Goal: Task Accomplishment & Management: Manage account settings

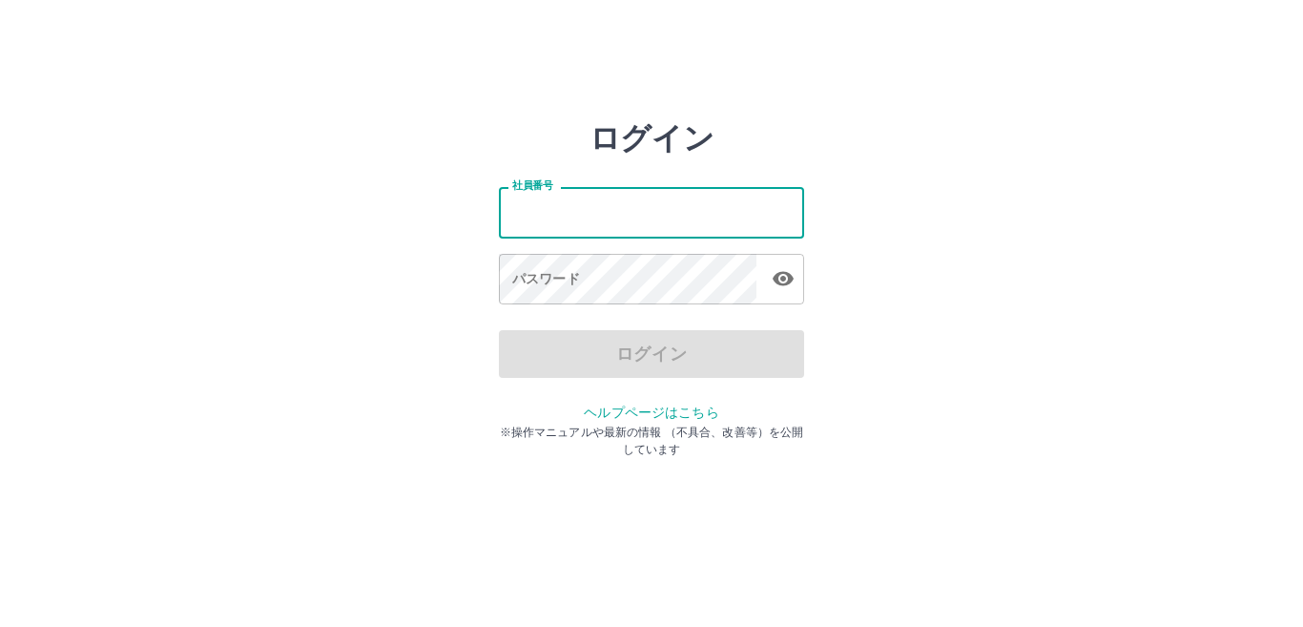
click at [555, 209] on input "社員番号" at bounding box center [651, 212] width 305 height 51
type input "*******"
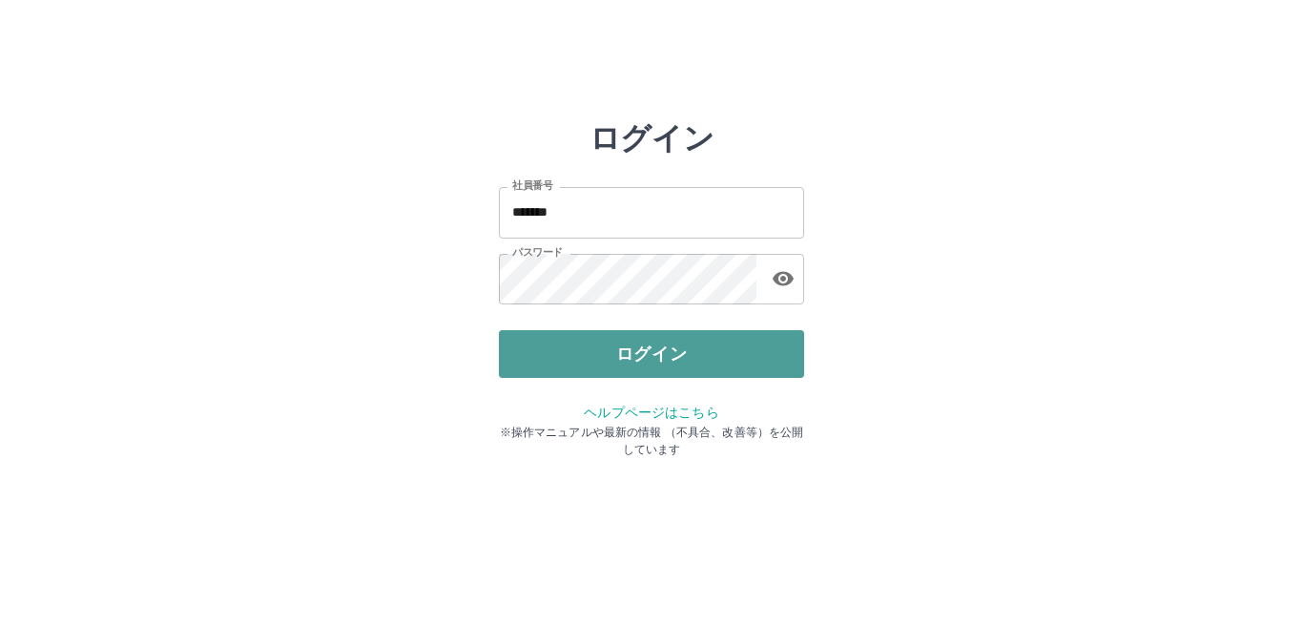
click at [571, 336] on button "ログイン" at bounding box center [651, 354] width 305 height 48
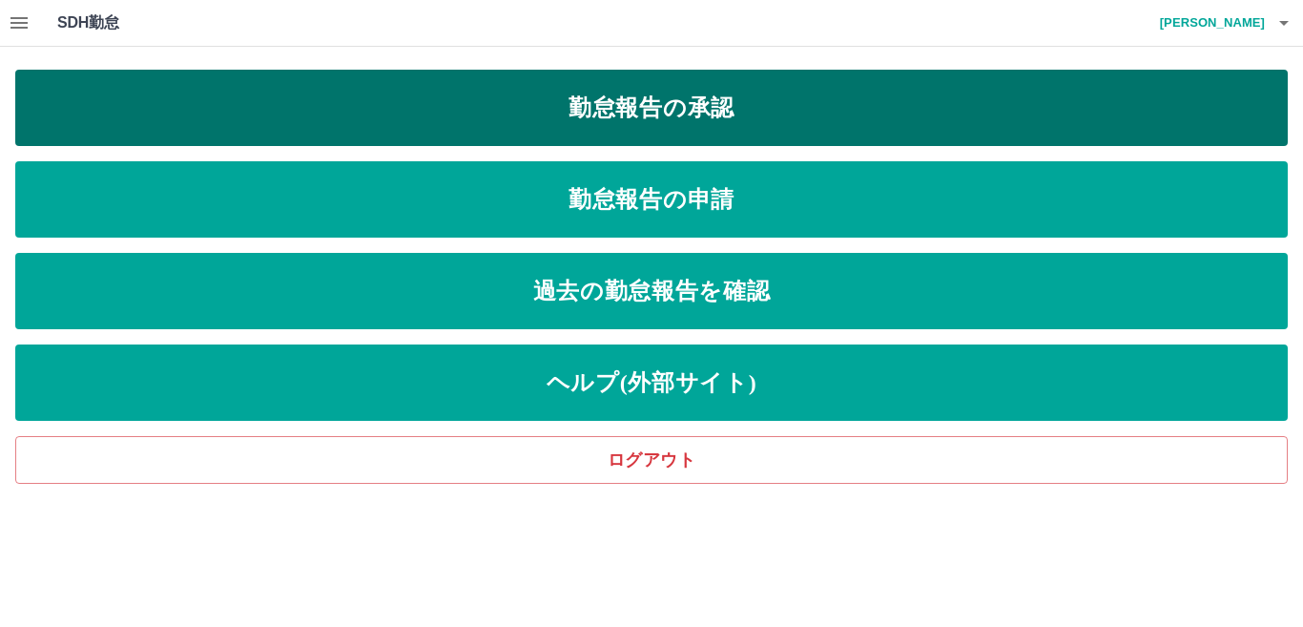
click at [558, 101] on link "勤怠報告の承認" at bounding box center [651, 108] width 1272 height 76
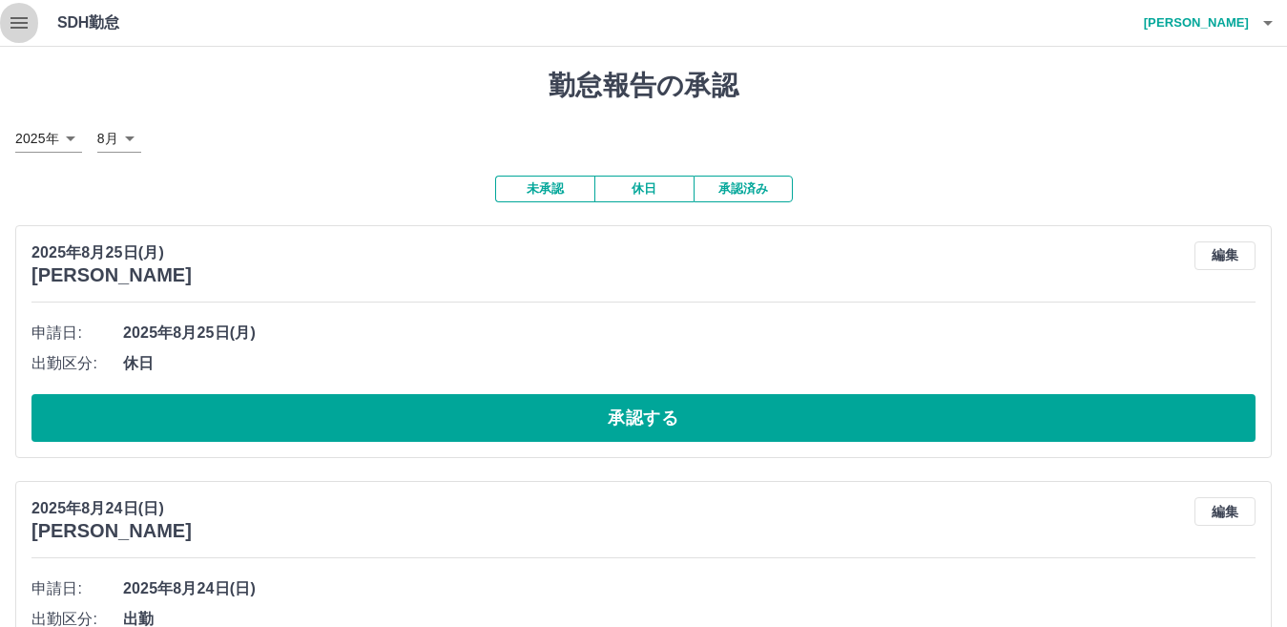
click at [14, 30] on icon "button" at bounding box center [19, 22] width 23 height 23
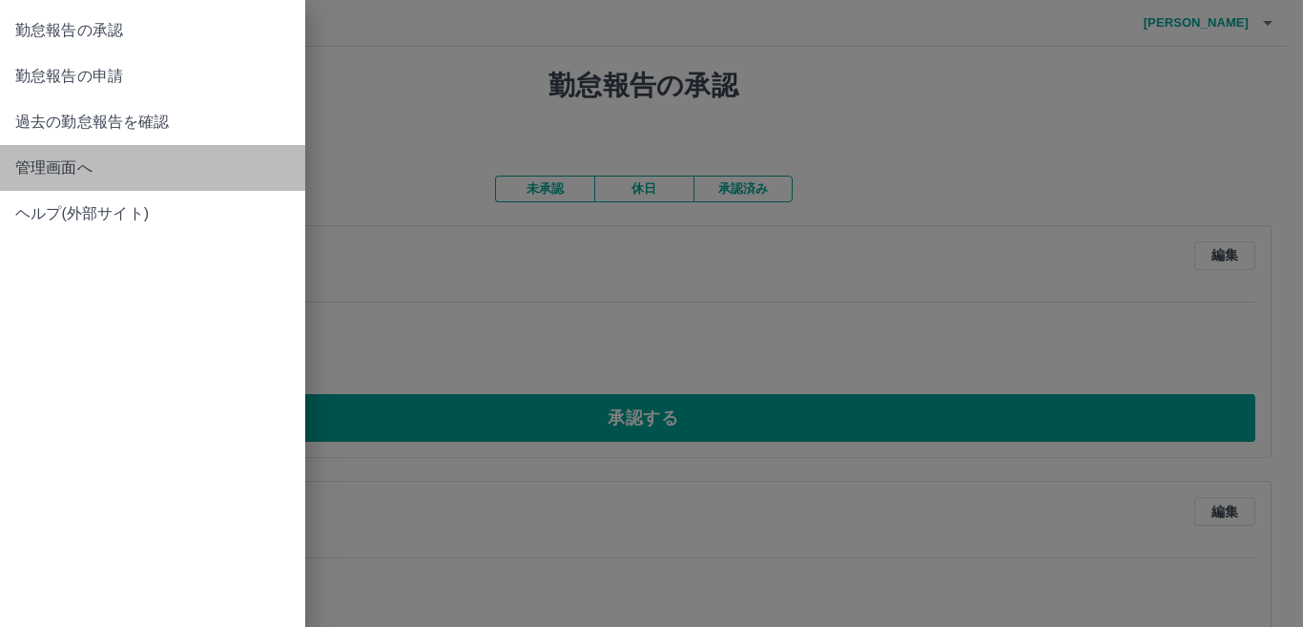
click at [77, 180] on link "管理画面へ" at bounding box center [152, 168] width 305 height 46
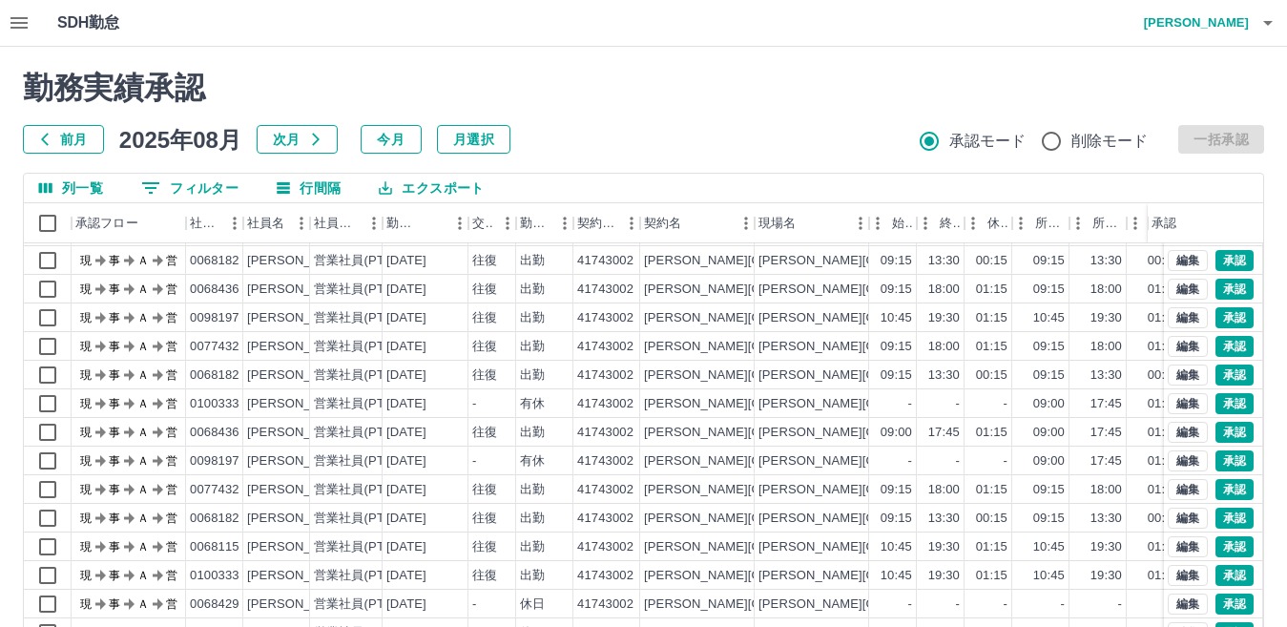
scroll to position [179, 0]
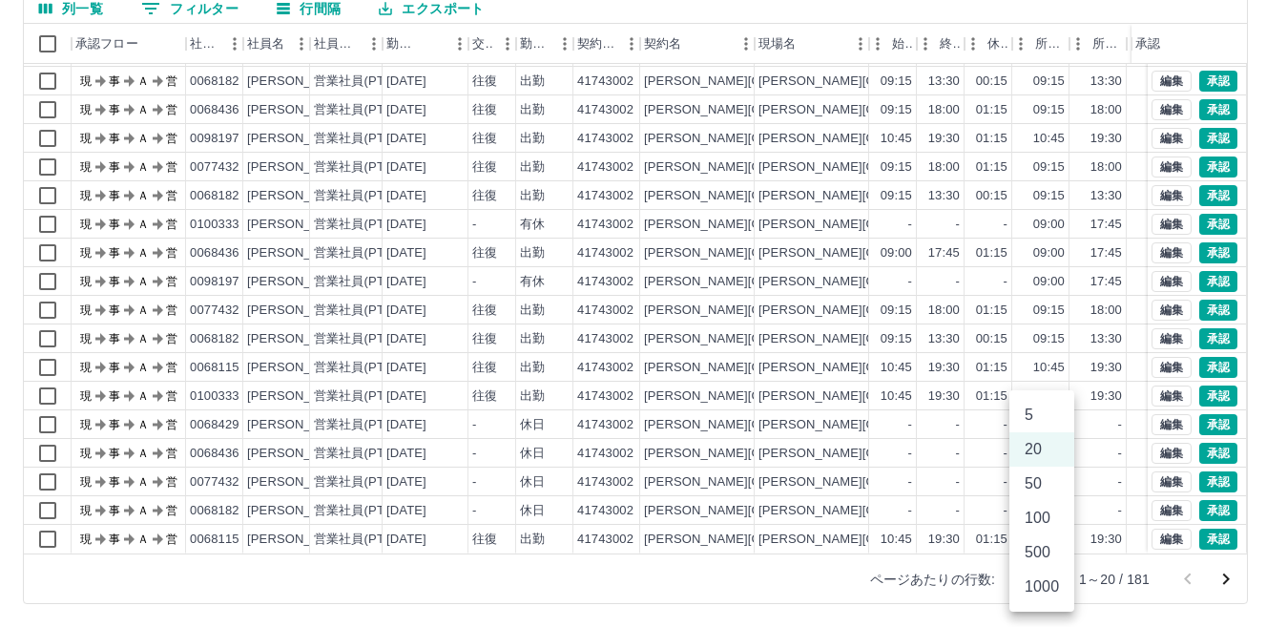
click at [1058, 579] on body "SDH勤怠 [PERSON_NAME] 勤務実績承認 前月 [DATE] 次月 今月 月選択 承認モード 削除モード 一括承認 列一覧 0 フィルター 行間隔…" at bounding box center [643, 224] width 1287 height 806
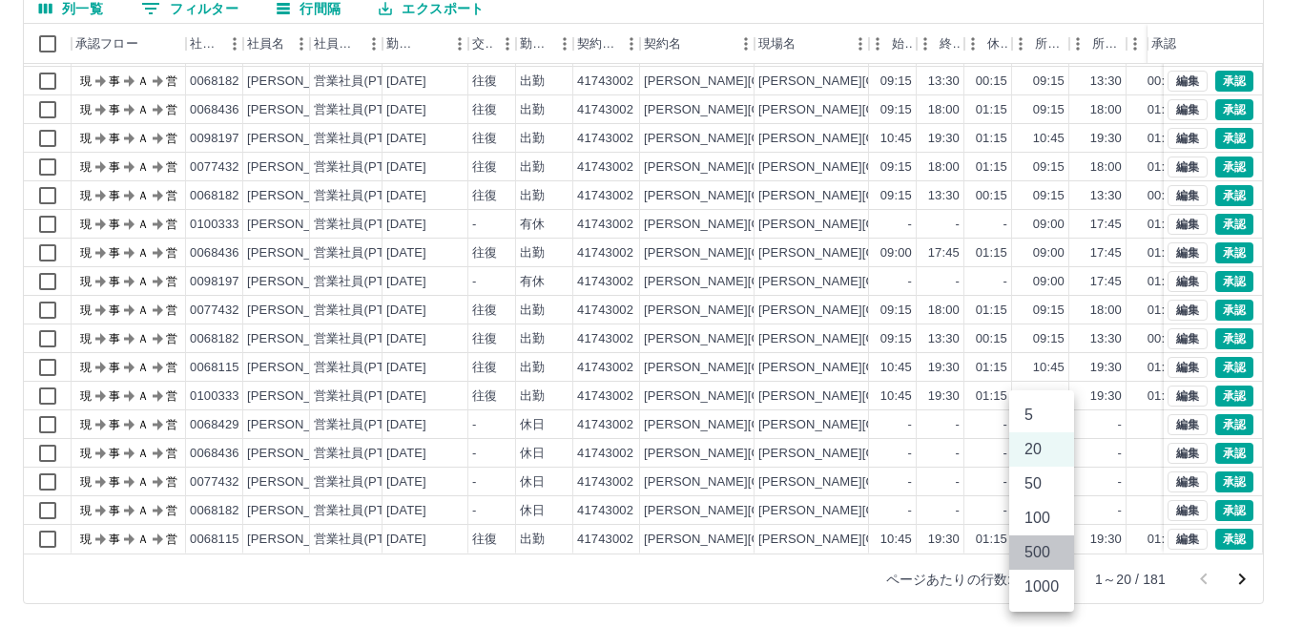
click at [1058, 558] on li "500" at bounding box center [1041, 552] width 65 height 34
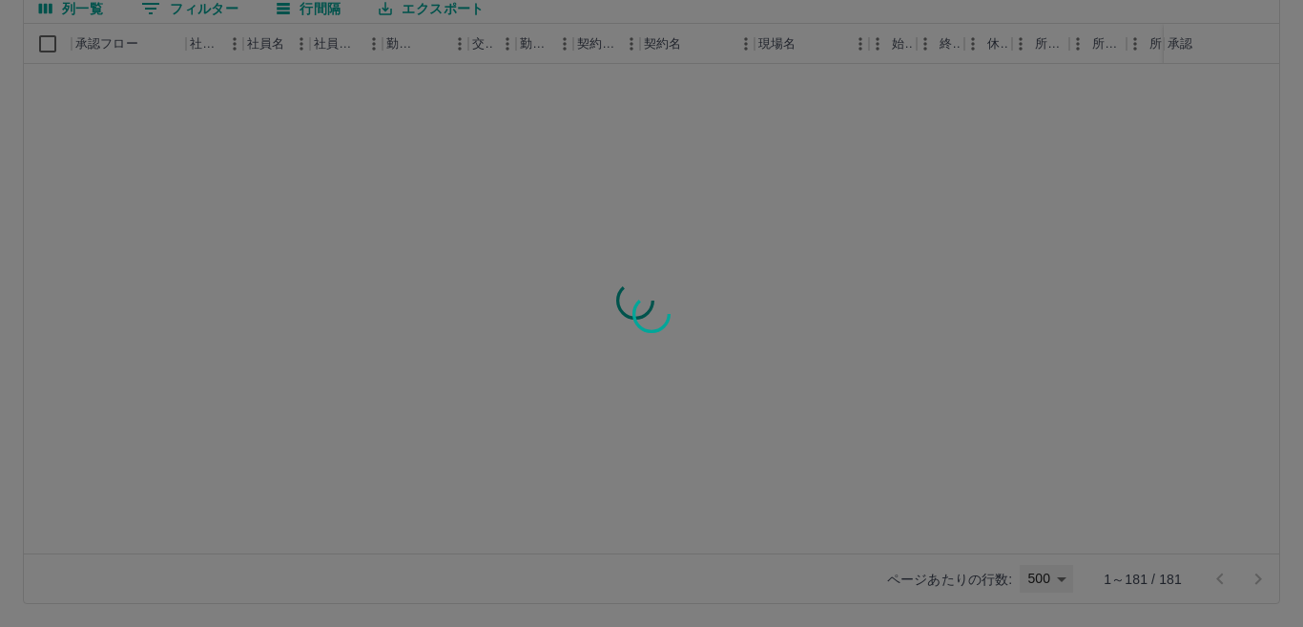
type input "***"
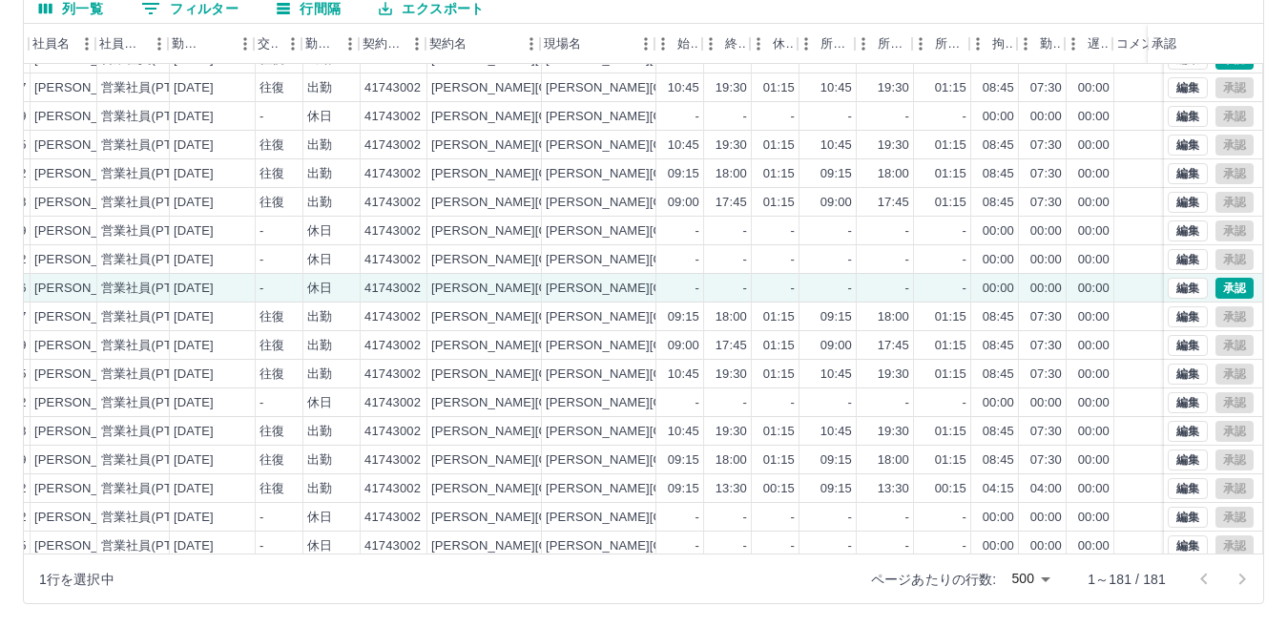
scroll to position [1335, 215]
click at [1218, 286] on button "承認" at bounding box center [1234, 288] width 38 height 21
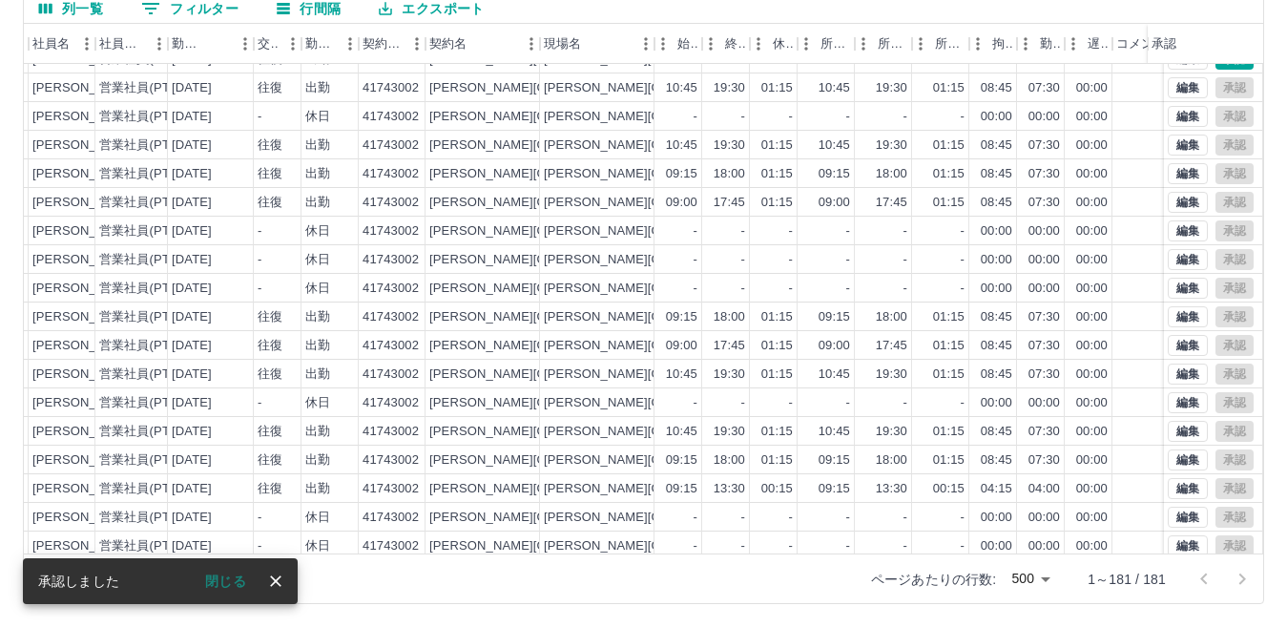
click at [284, 584] on icon "close" at bounding box center [275, 580] width 19 height 19
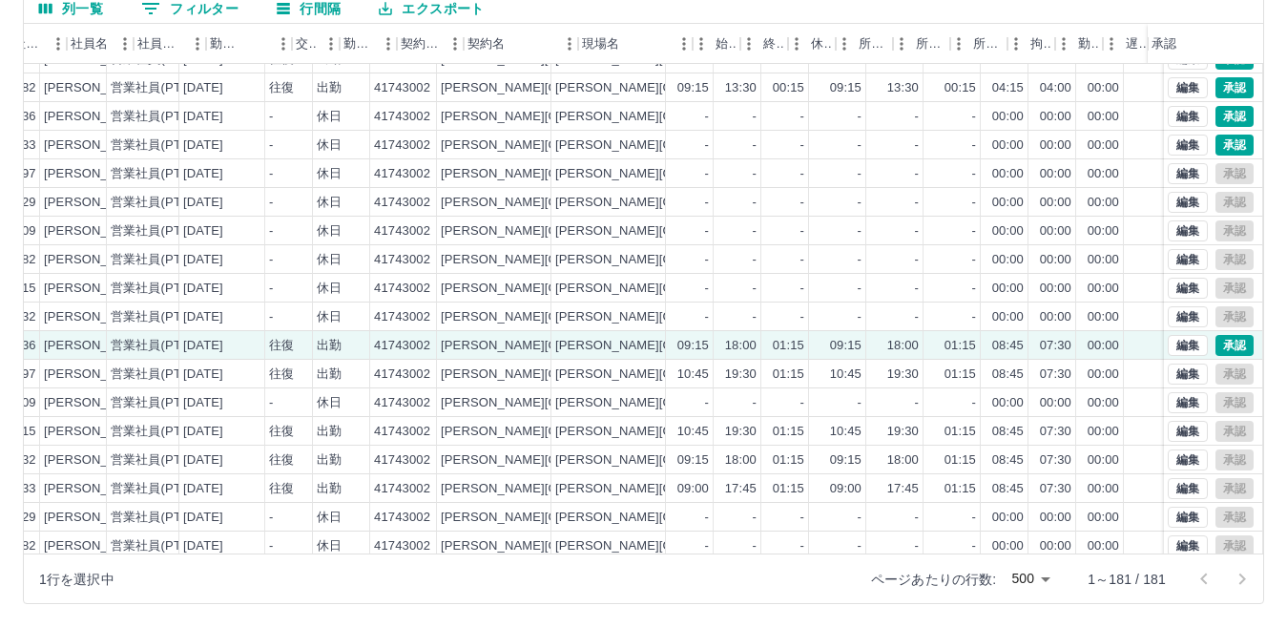
scroll to position [1049, 210]
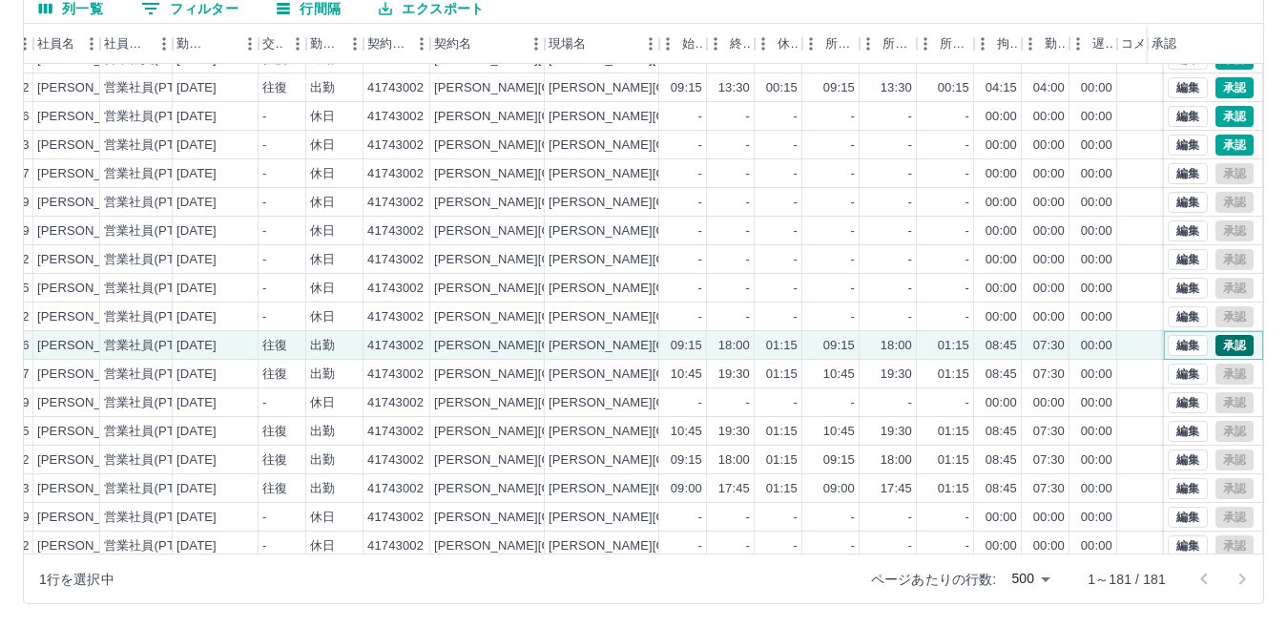
click at [1221, 344] on button "承認" at bounding box center [1234, 345] width 38 height 21
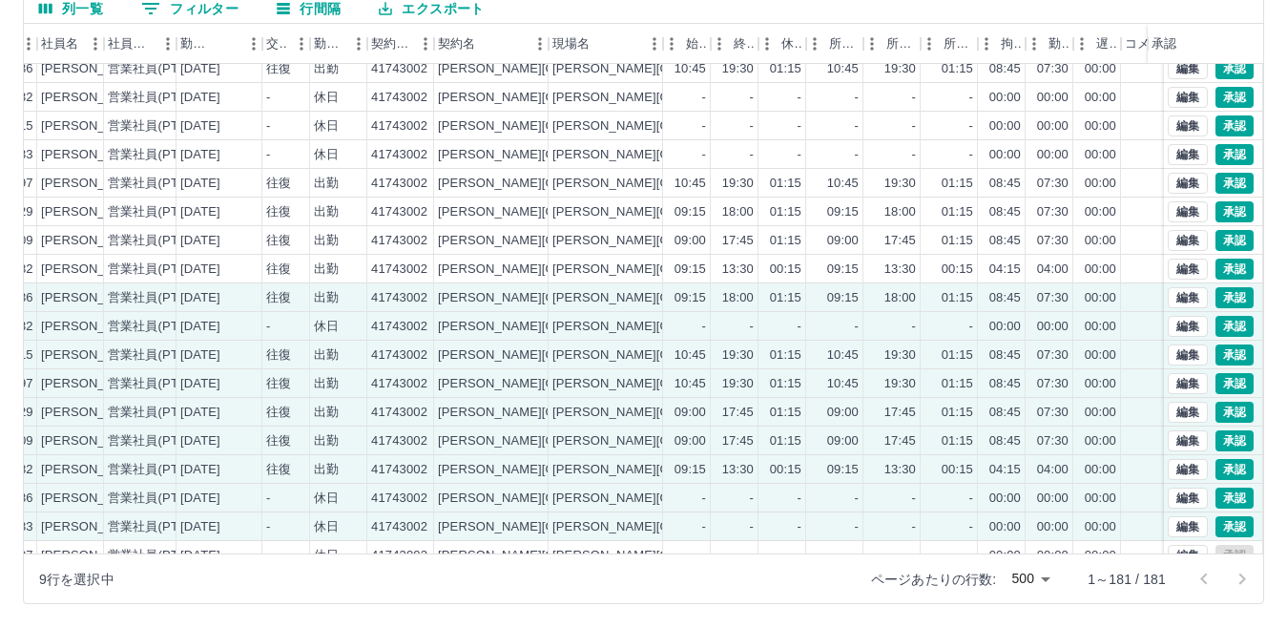
scroll to position [0, 0]
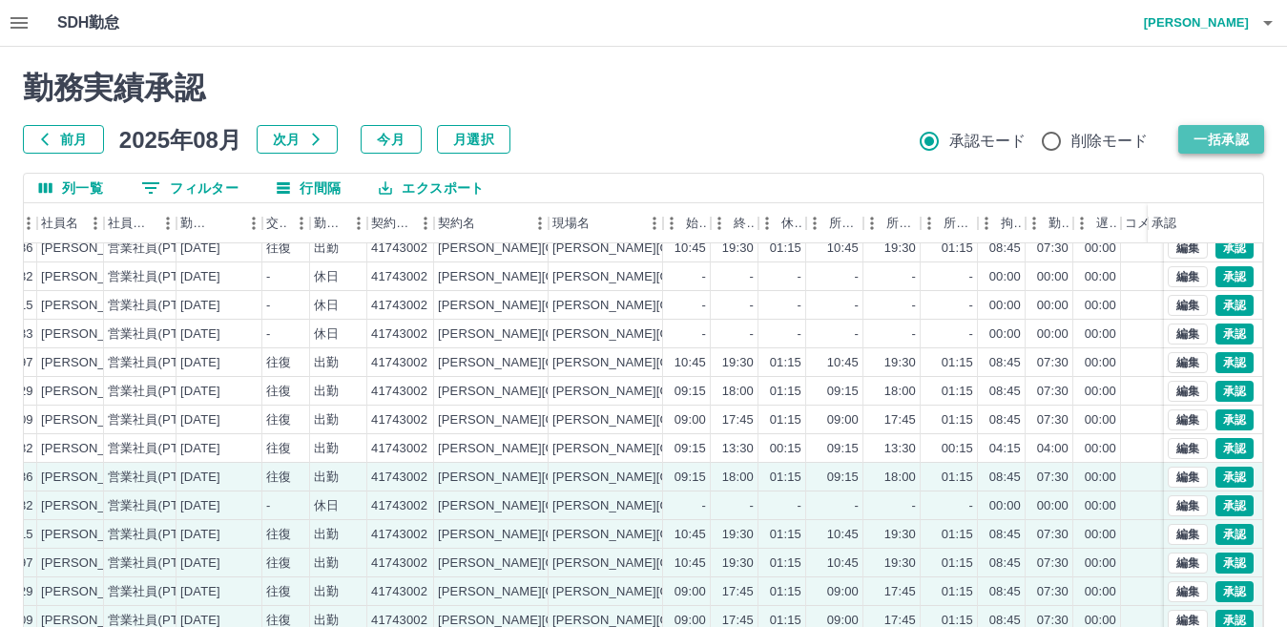
click at [1227, 146] on button "一括承認" at bounding box center [1221, 139] width 86 height 29
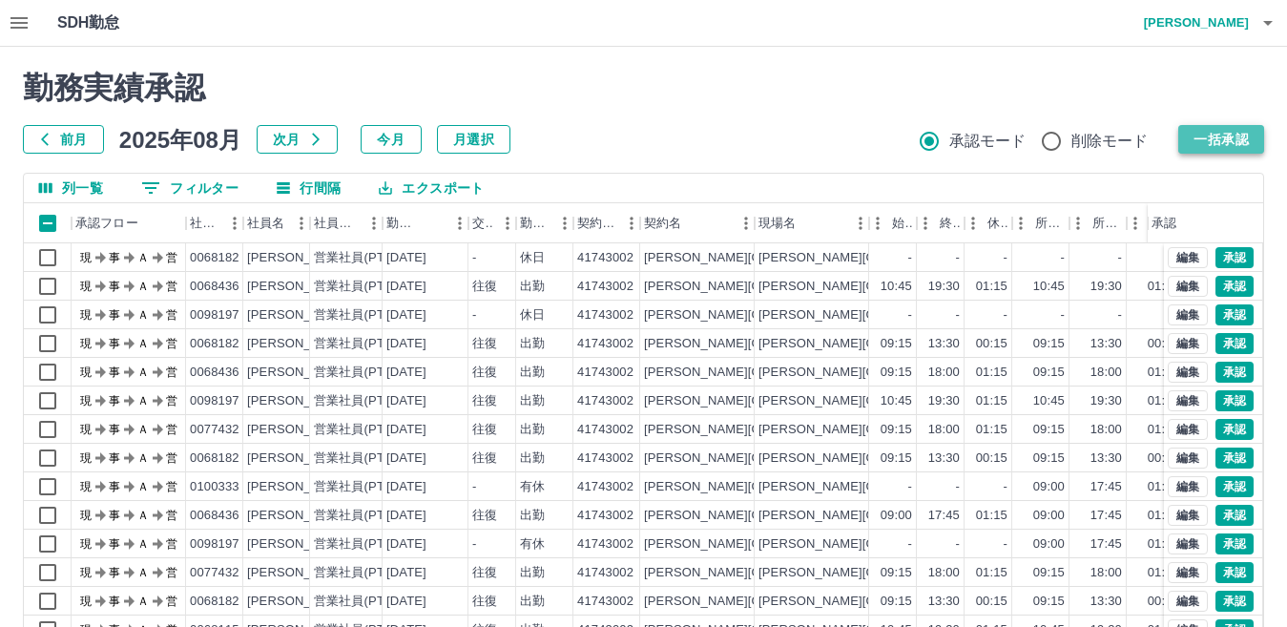
click at [1223, 137] on button "一括承認" at bounding box center [1221, 139] width 86 height 29
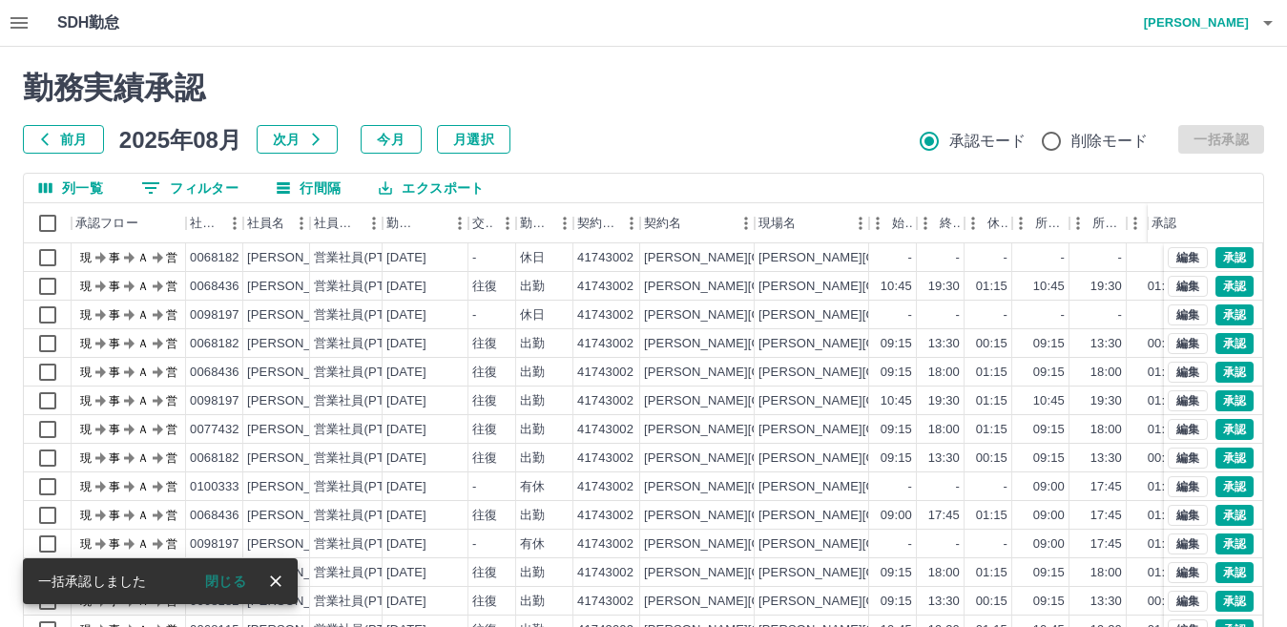
click at [277, 577] on icon "close" at bounding box center [275, 580] width 19 height 19
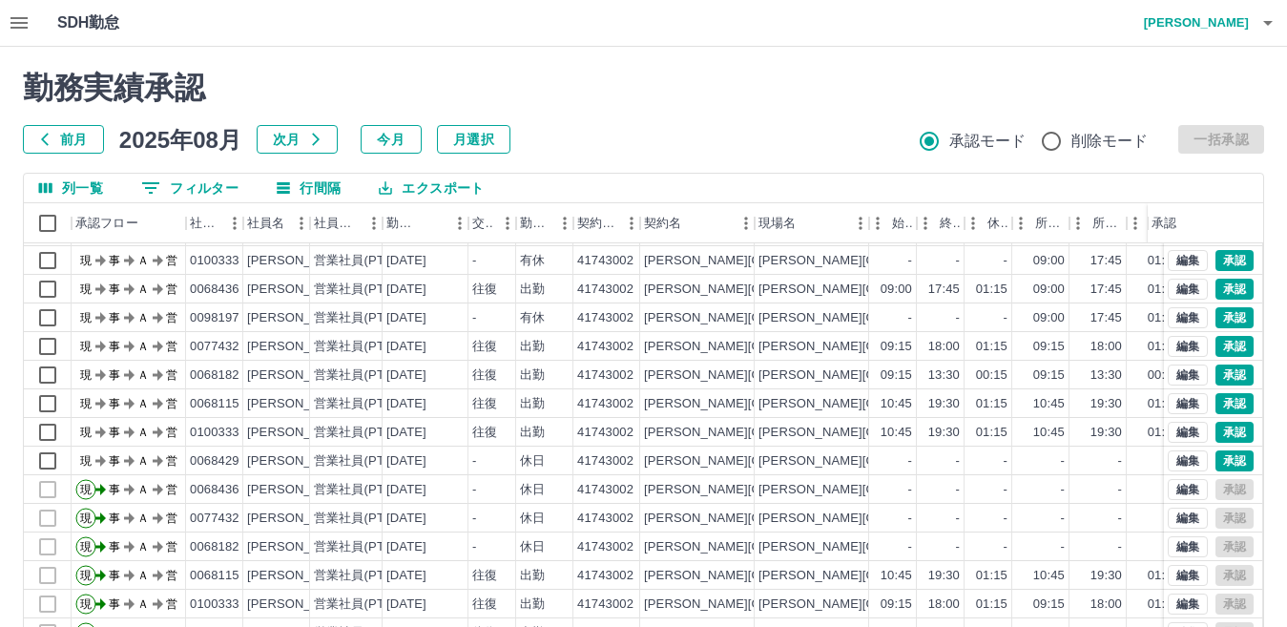
scroll to position [286, 0]
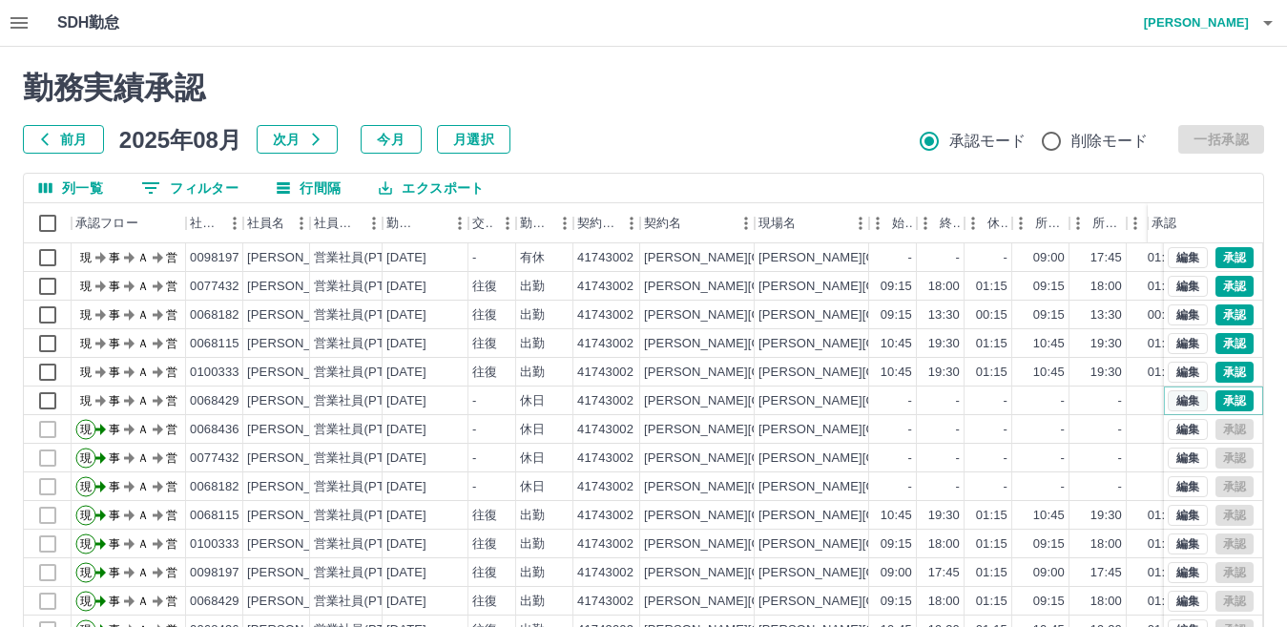
click at [1178, 403] on button "編集" at bounding box center [1188, 400] width 40 height 21
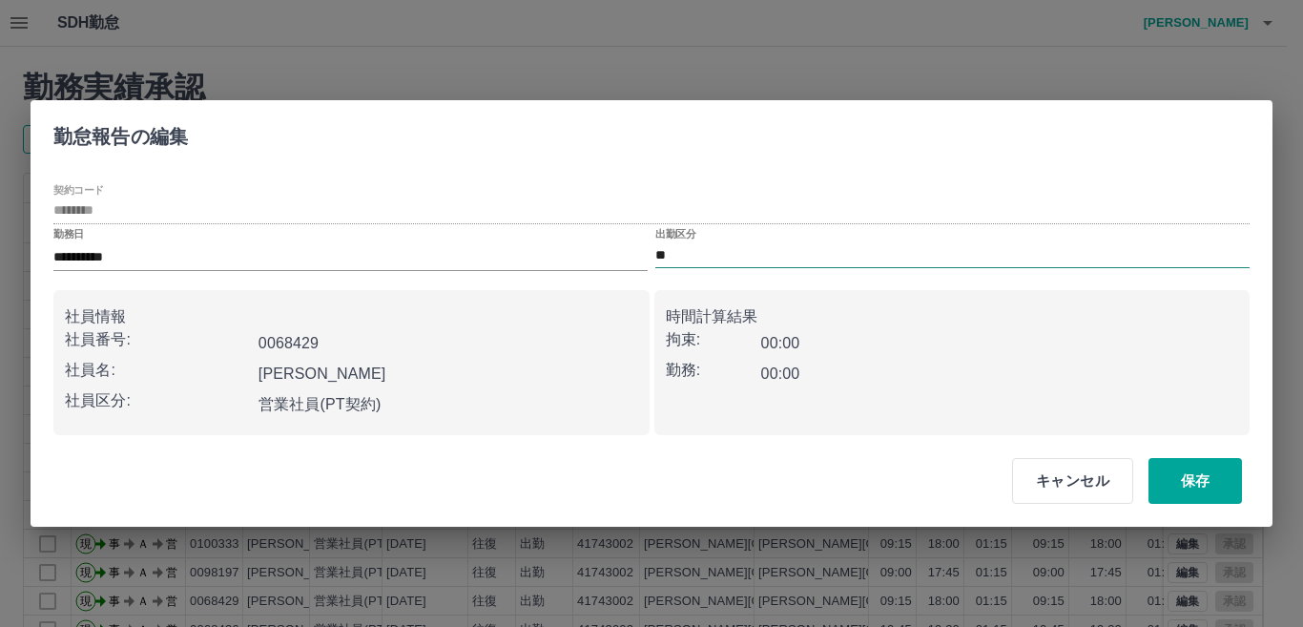
click at [713, 250] on input "**" at bounding box center [952, 255] width 594 height 24
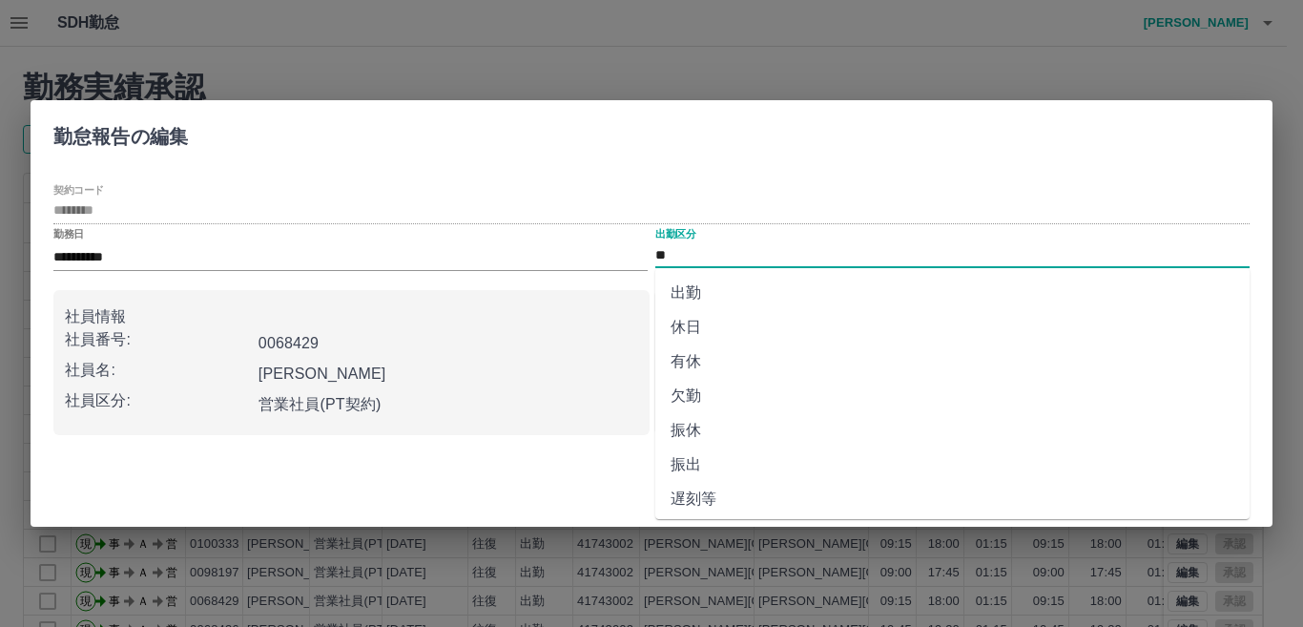
click at [702, 351] on li "有休" at bounding box center [952, 361] width 594 height 34
type input "**"
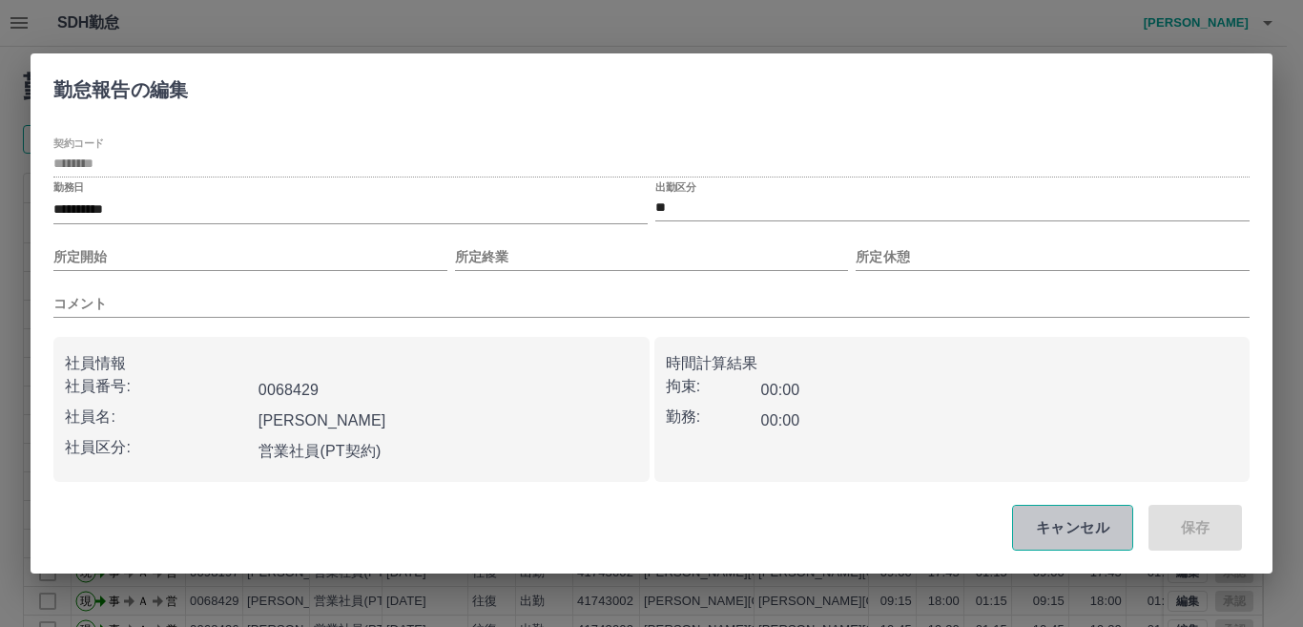
click at [1106, 532] on button "キャンセル" at bounding box center [1072, 528] width 121 height 46
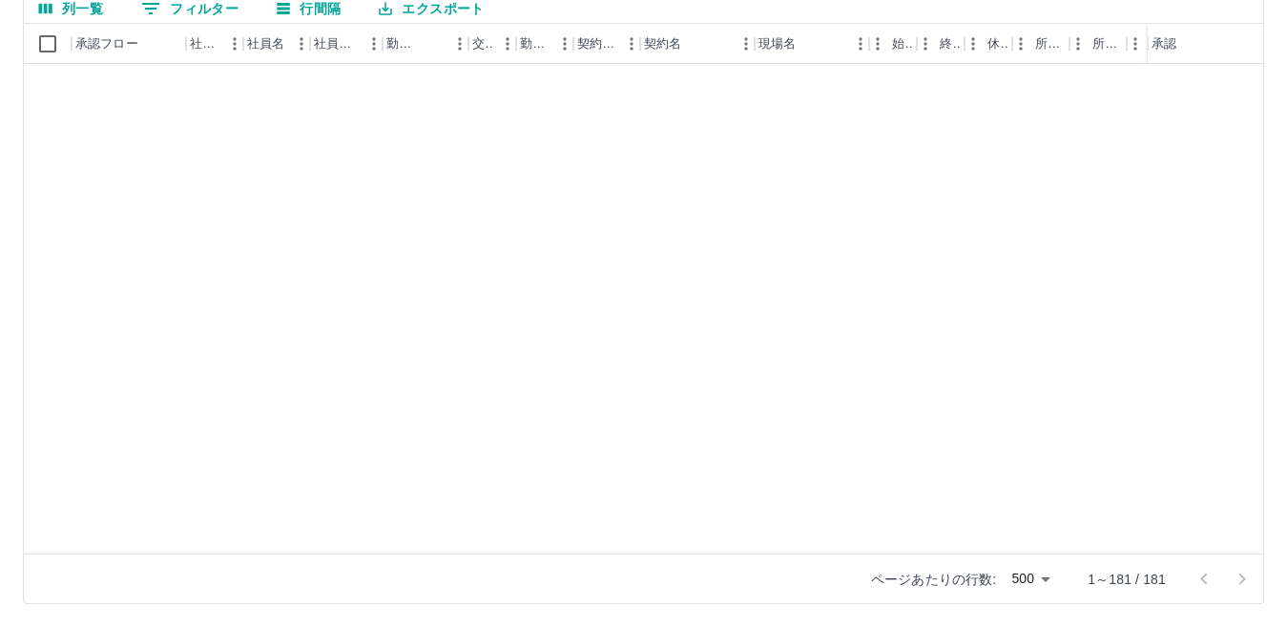
scroll to position [223, 0]
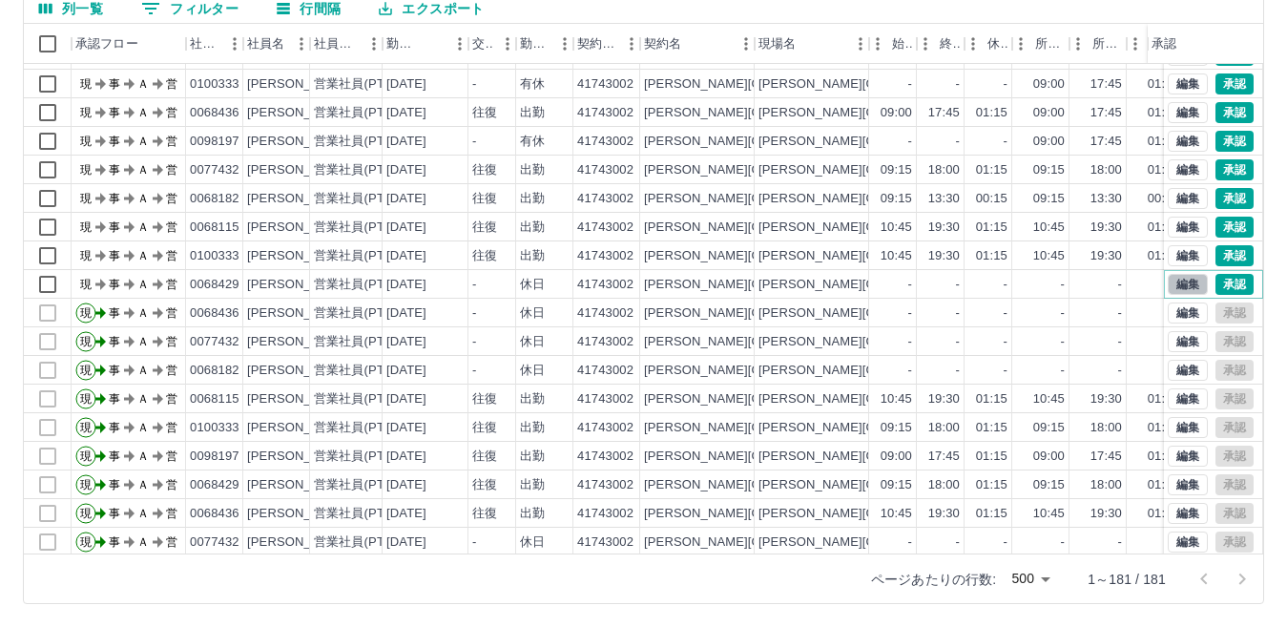
click at [1168, 279] on button "編集" at bounding box center [1188, 284] width 40 height 21
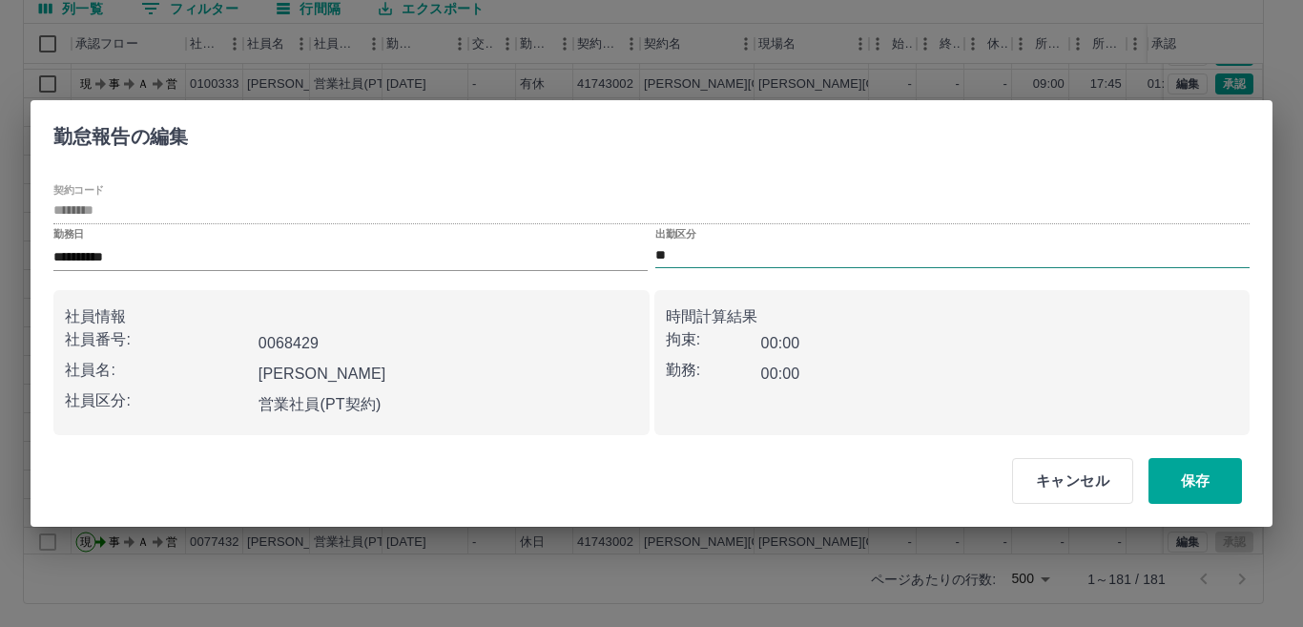
click at [702, 258] on input "**" at bounding box center [952, 255] width 594 height 24
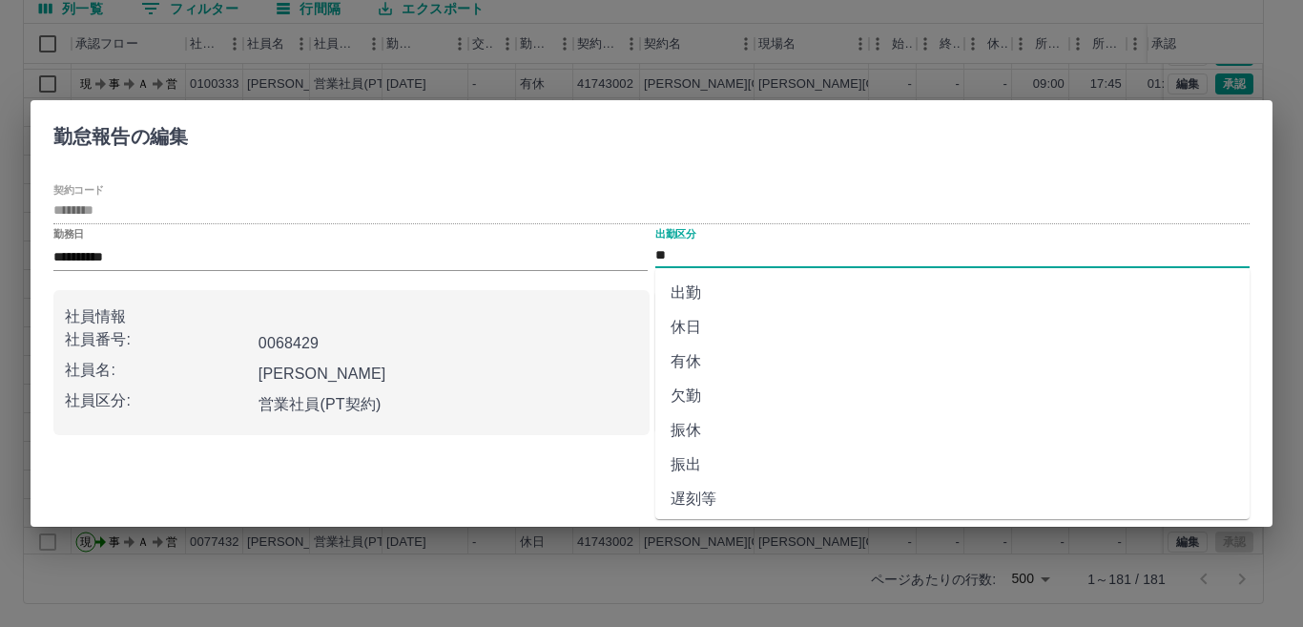
click at [713, 368] on li "有休" at bounding box center [952, 361] width 594 height 34
type input "**"
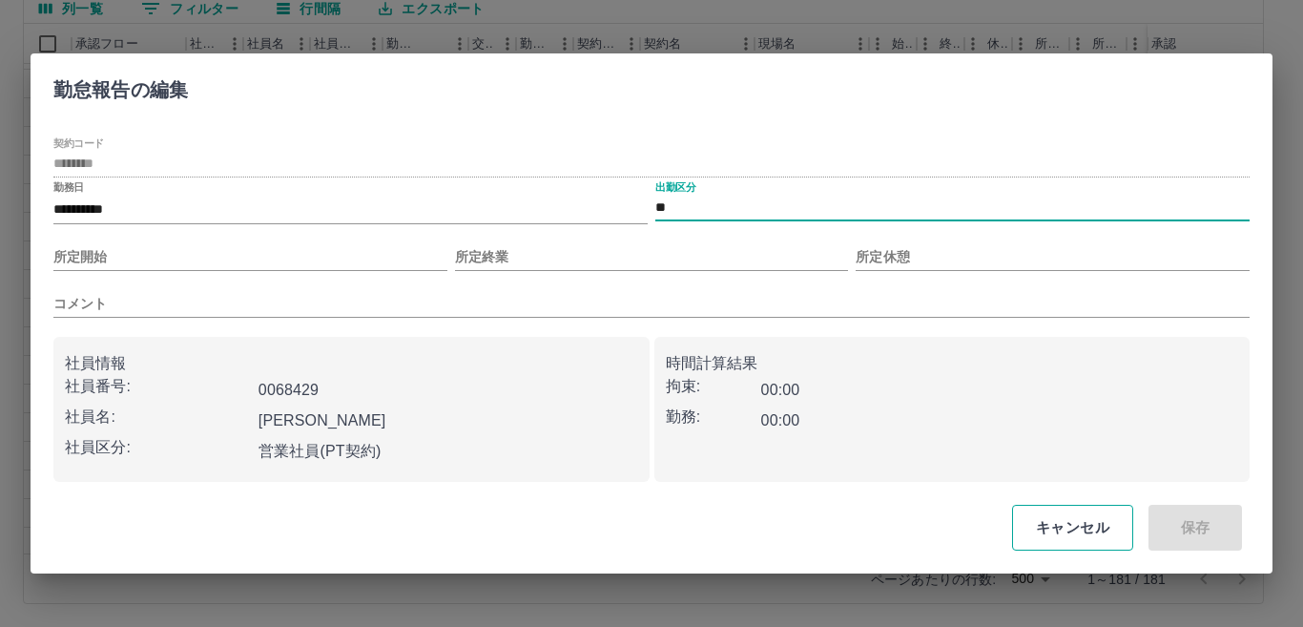
drag, startPoint x: 1045, startPoint y: 528, endPoint x: 1032, endPoint y: 528, distance: 13.4
click at [1044, 528] on button "キャンセル" at bounding box center [1072, 528] width 121 height 46
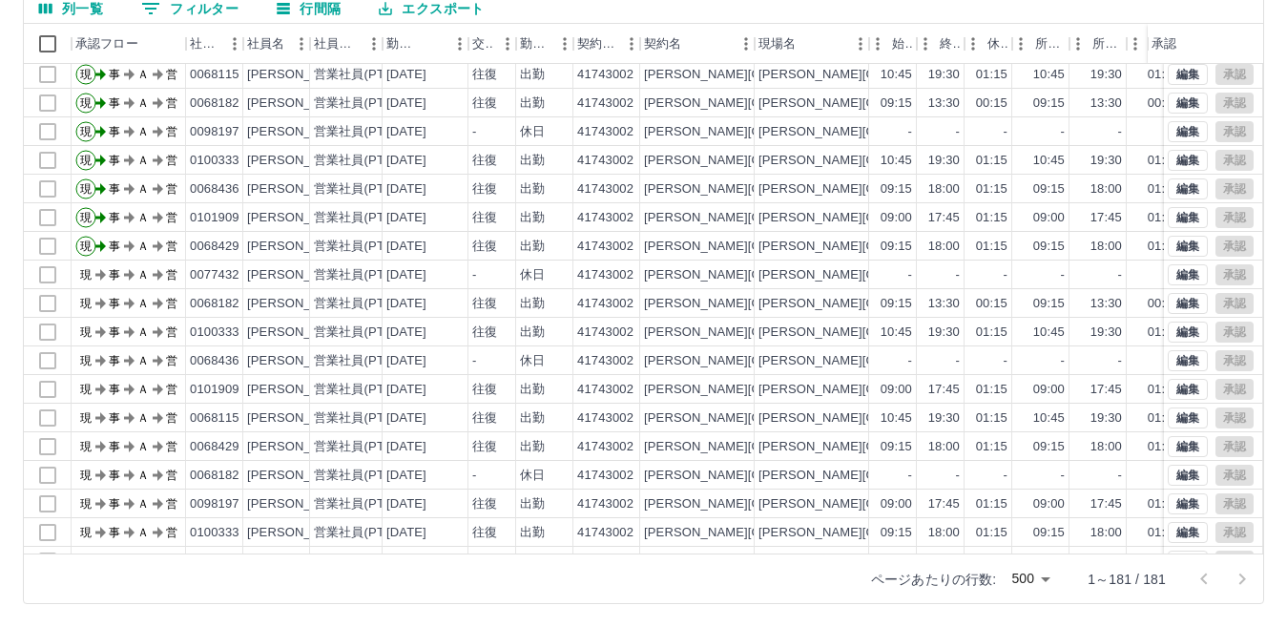
scroll to position [3276, 0]
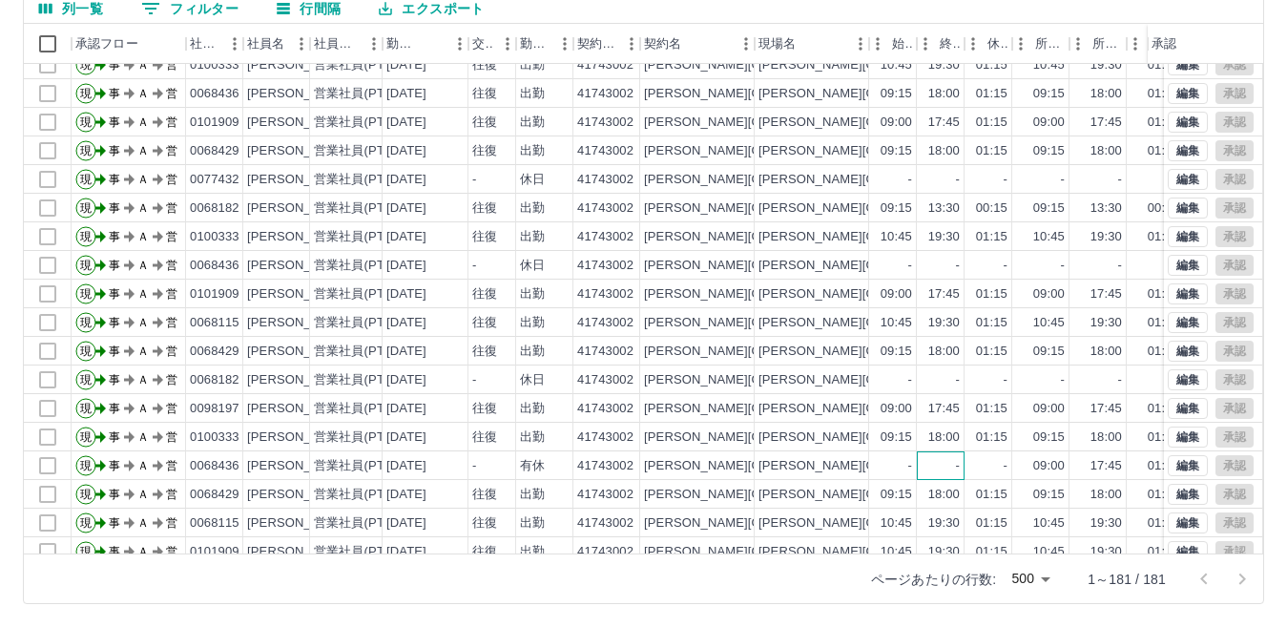
click at [962, 462] on div "-" at bounding box center [941, 465] width 48 height 29
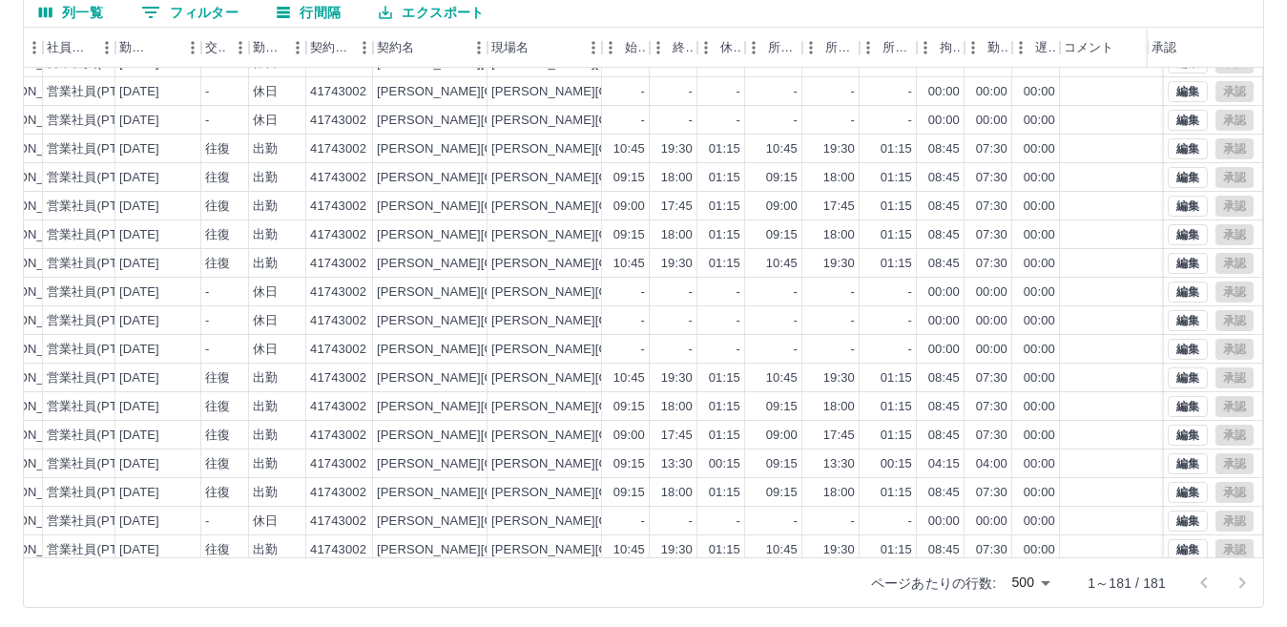
scroll to position [179, 0]
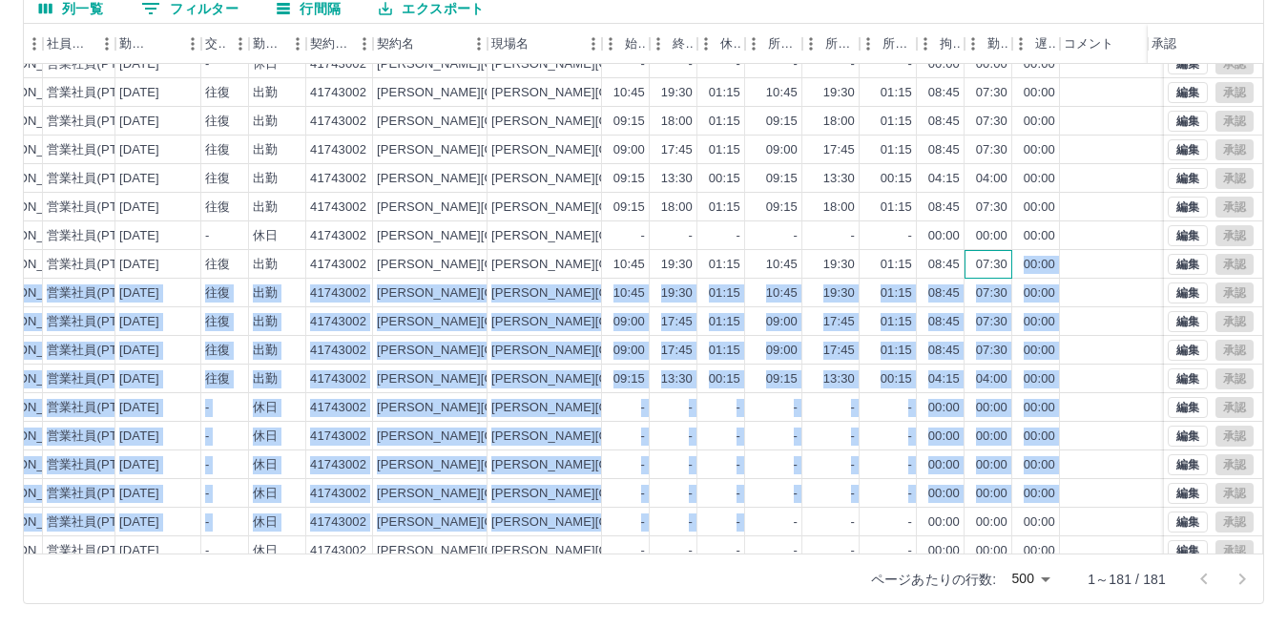
drag, startPoint x: 1005, startPoint y: 535, endPoint x: 784, endPoint y: 526, distance: 221.5
click at [784, 526] on div "現 事 Ａ 営 0098197 [PERSON_NAME]　[PERSON_NAME] 営業社員(PT契約) [DATE] 往復 出勤 41743002 [P…" at bounding box center [563, 236] width 1519 height 658
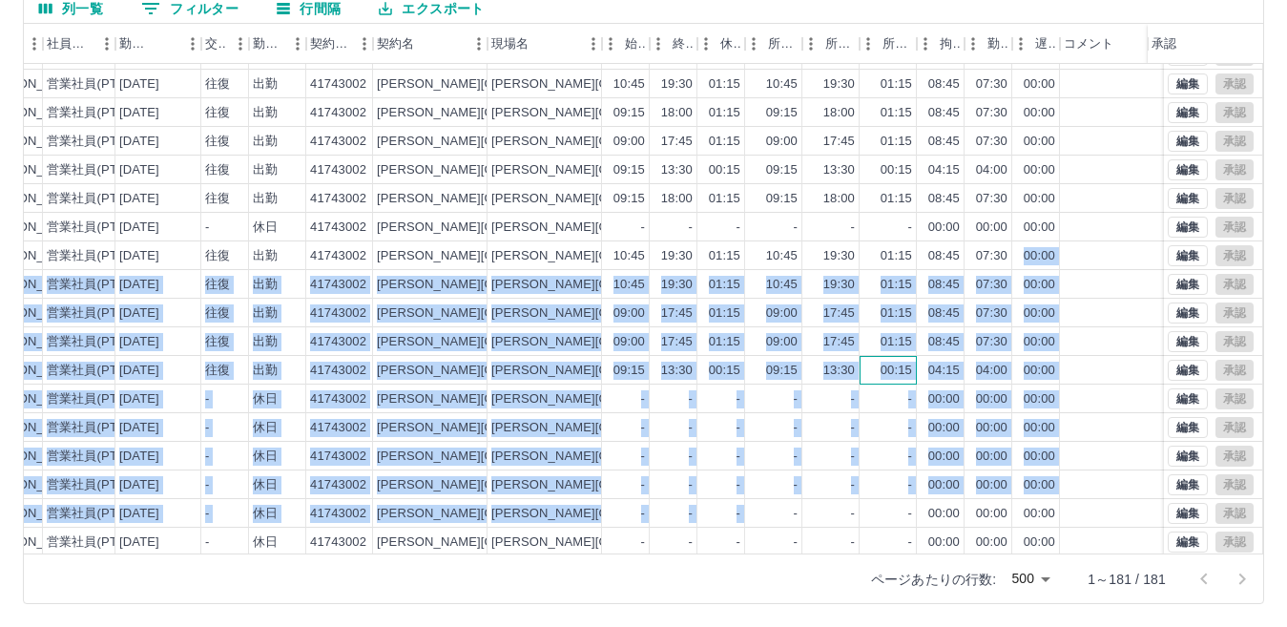
click at [876, 380] on div "00:15" at bounding box center [887, 370] width 57 height 29
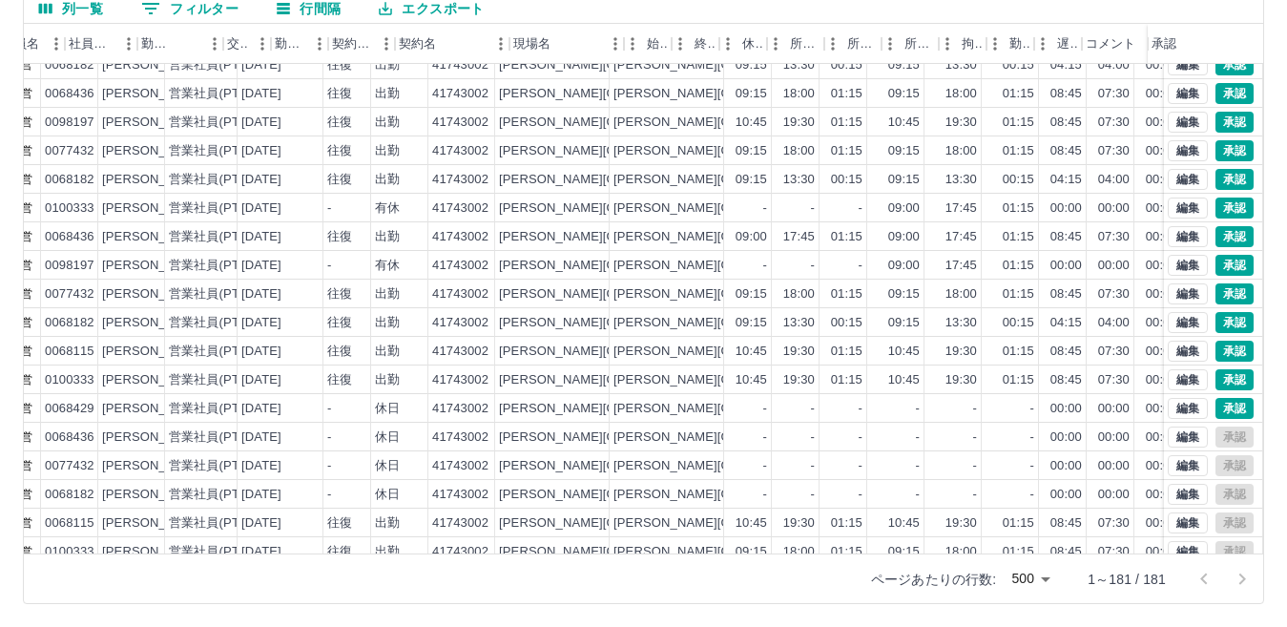
scroll to position [99, 0]
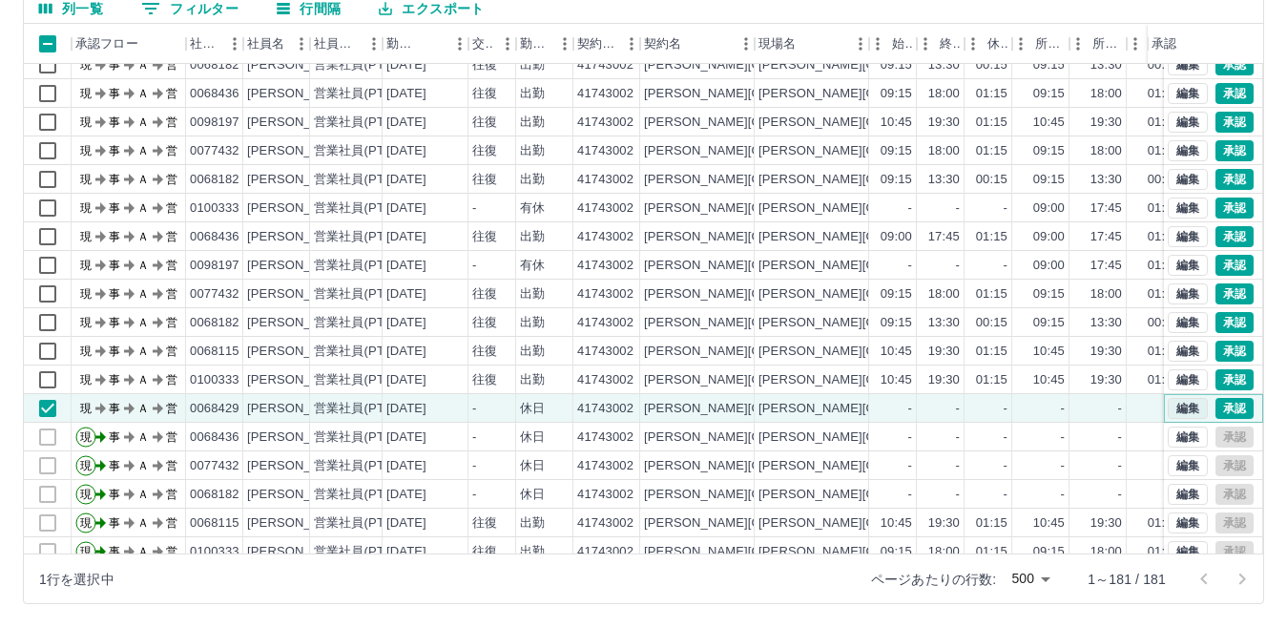
click at [1168, 412] on button "編集" at bounding box center [1188, 408] width 40 height 21
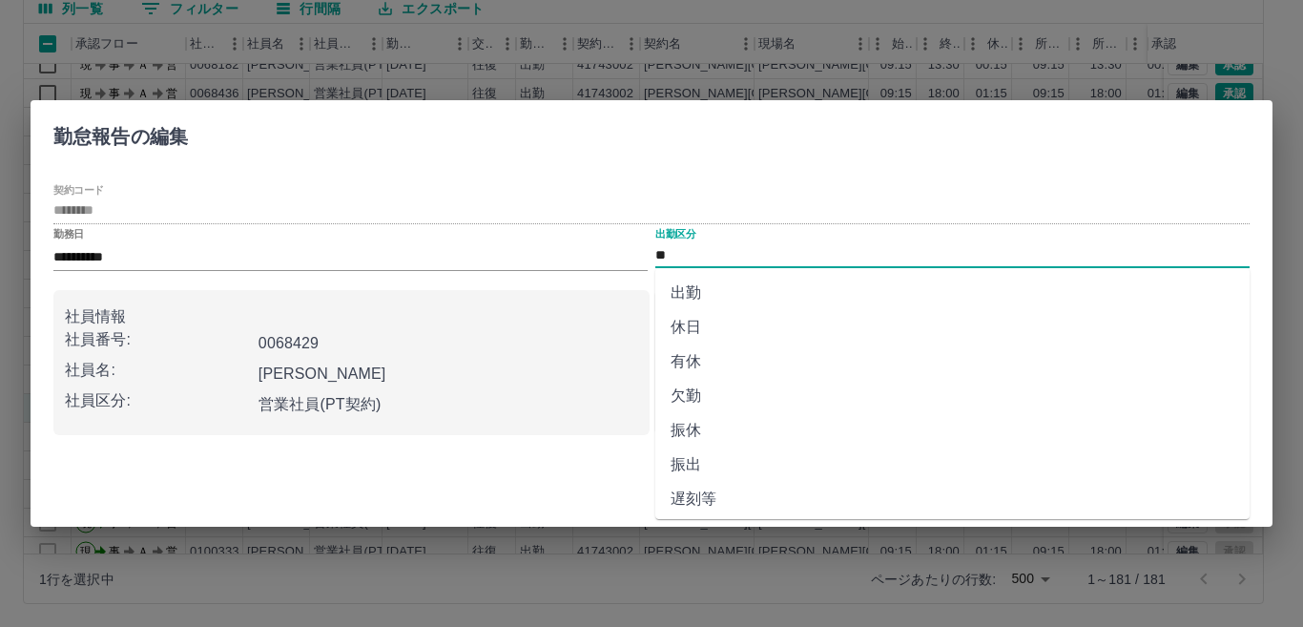
click at [752, 267] on input "**" at bounding box center [952, 255] width 594 height 24
click at [785, 359] on li "有休" at bounding box center [952, 361] width 594 height 34
type input "**"
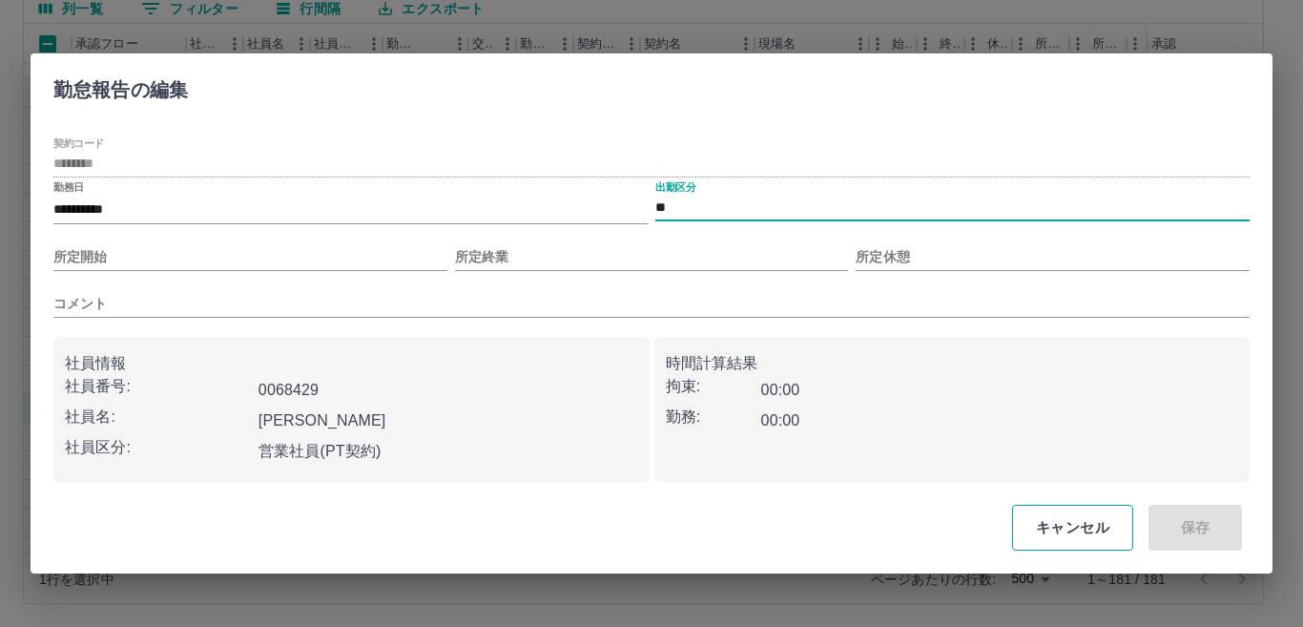
click at [1061, 513] on button "キャンセル" at bounding box center [1072, 528] width 121 height 46
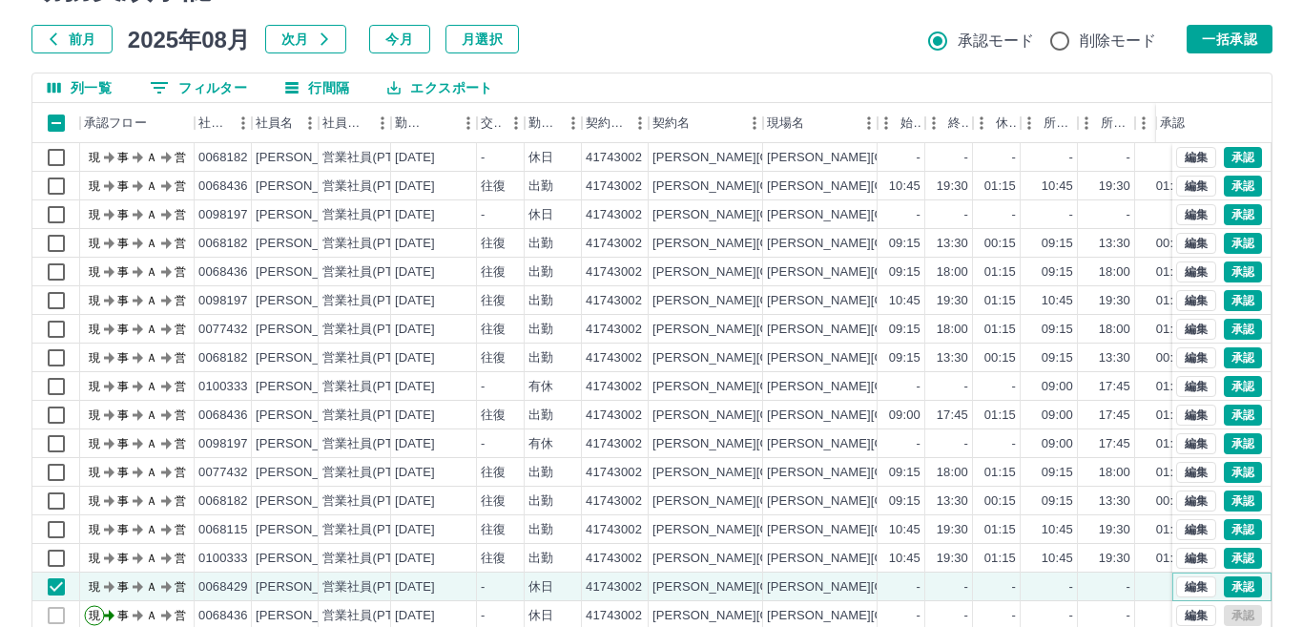
scroll to position [0, 0]
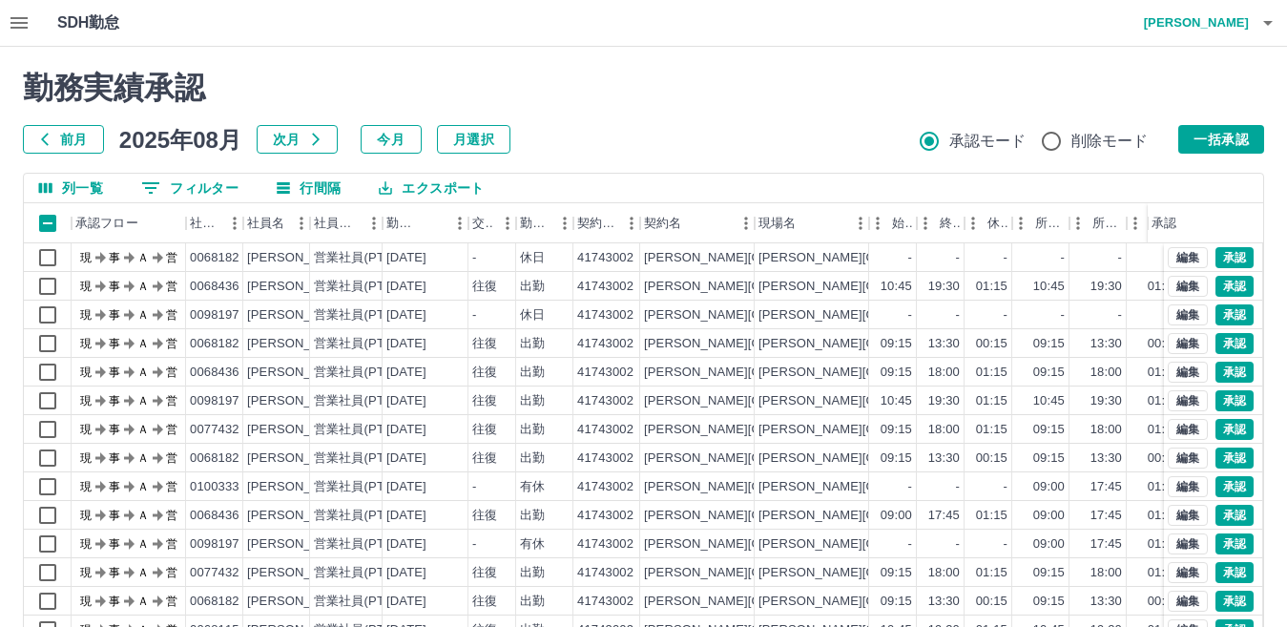
click at [1263, 20] on icon "button" at bounding box center [1267, 22] width 23 height 23
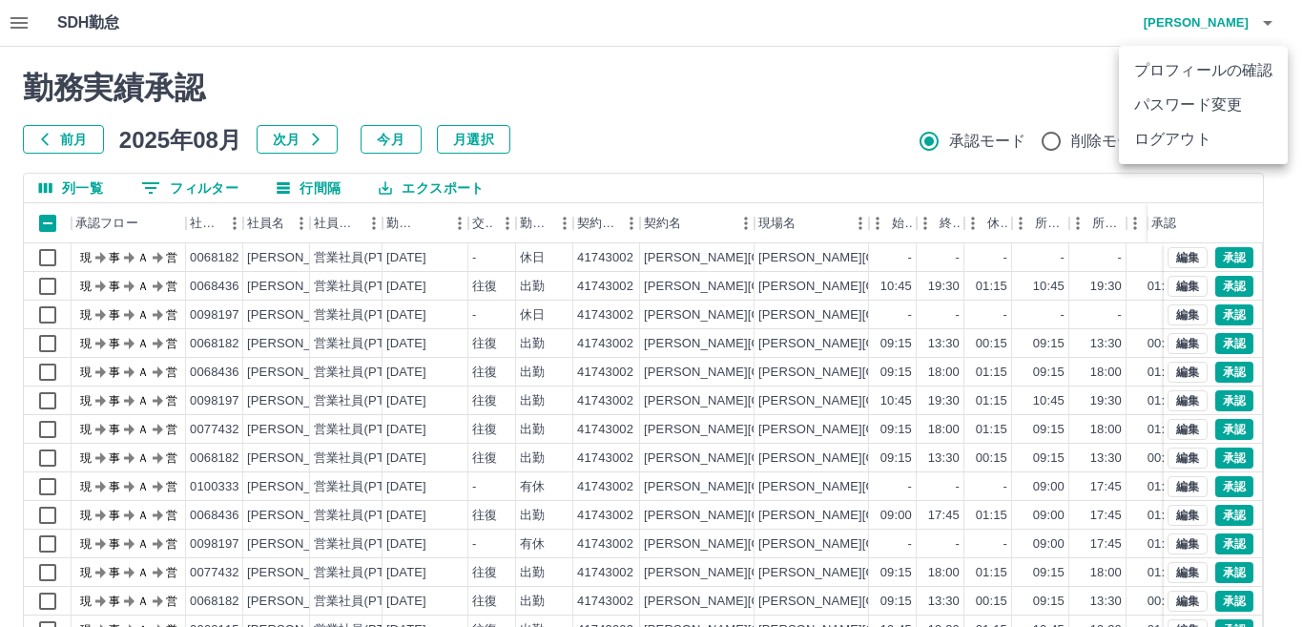
click at [1234, 136] on li "ログアウト" at bounding box center [1203, 139] width 169 height 34
